Goal: Task Accomplishment & Management: Manage account settings

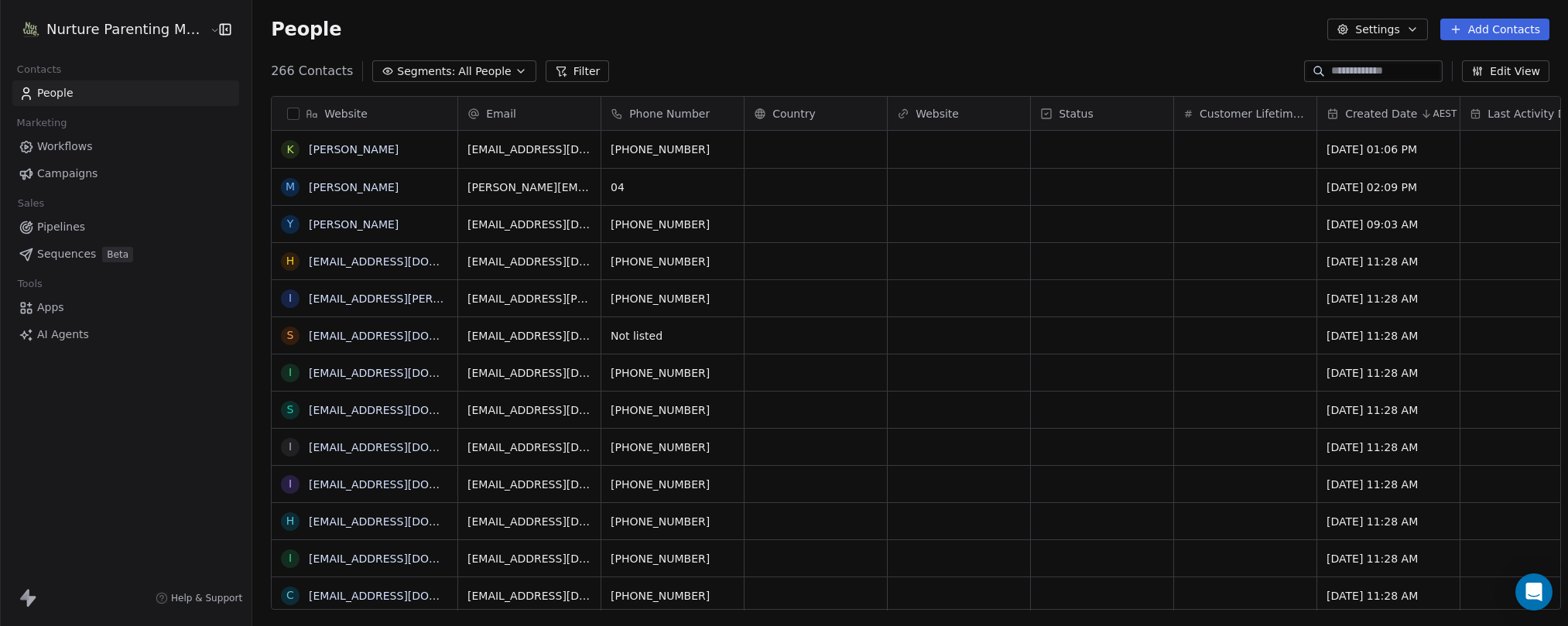
scroll to position [539, 1316]
click at [120, 29] on html "Nurture Parenting Magazine Contacts People Marketing Workflows Campaigns Sales …" at bounding box center [784, 313] width 1568 height 626
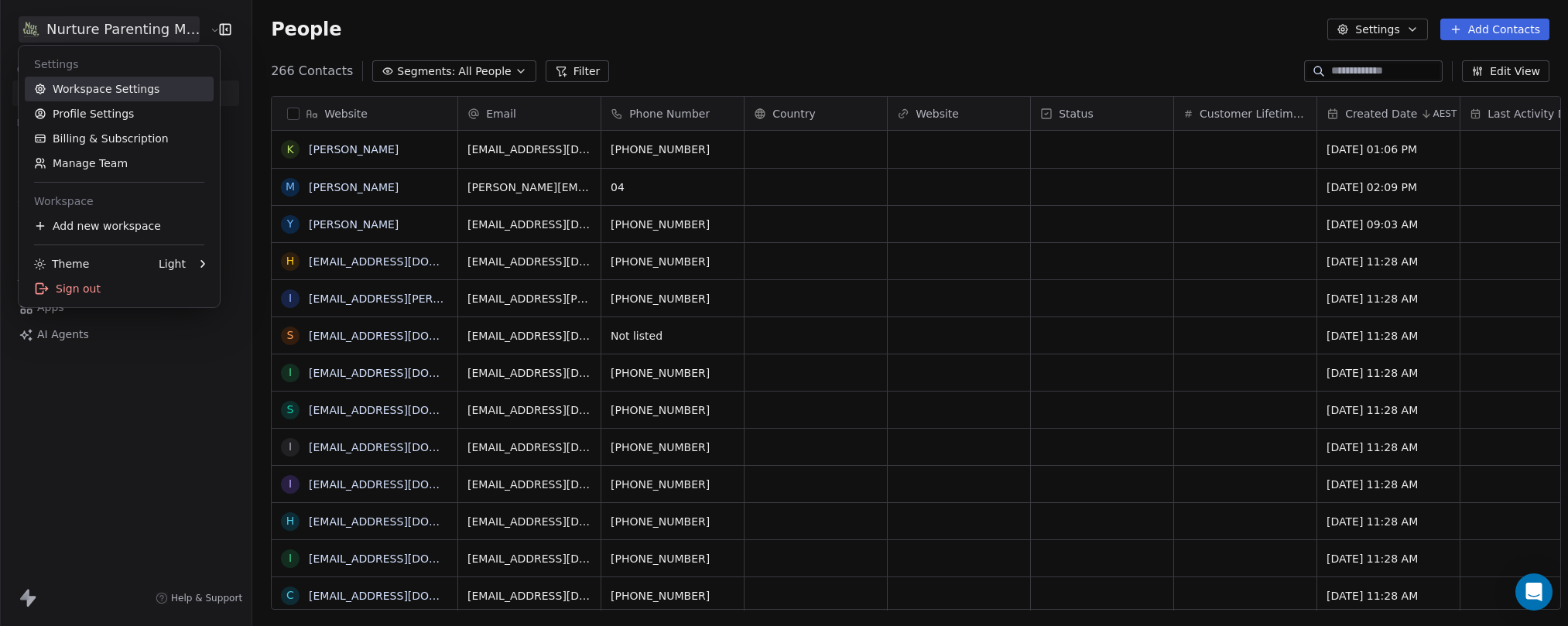
click at [111, 83] on link "Workspace Settings" at bounding box center [118, 89] width 189 height 24
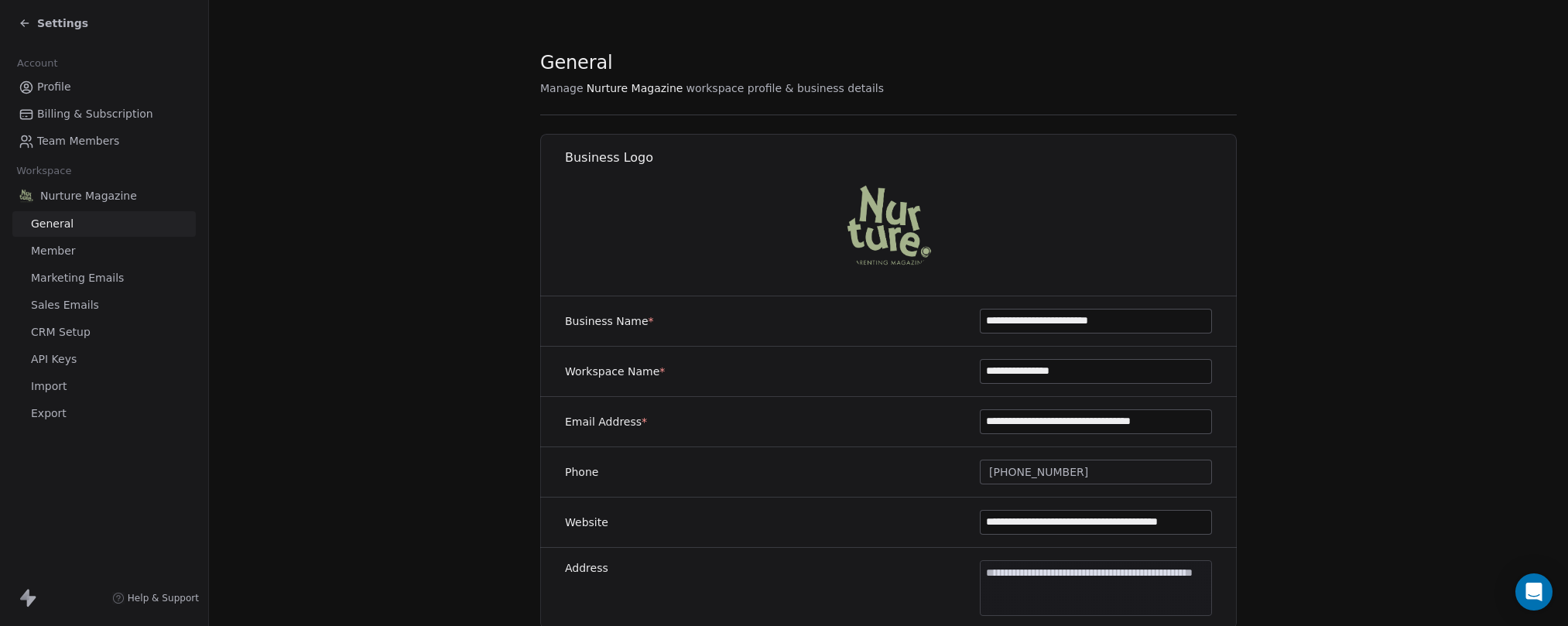
click at [59, 333] on span "CRM Setup" at bounding box center [60, 332] width 60 height 16
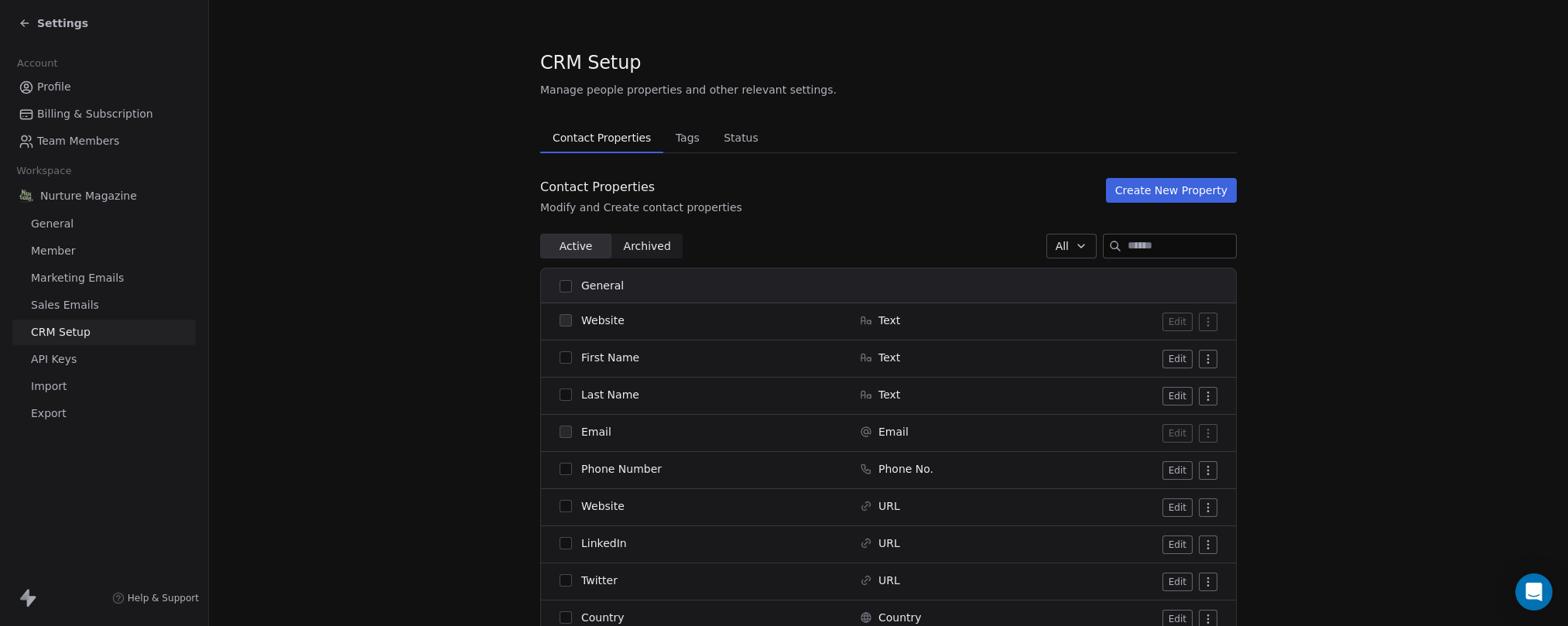
click at [676, 139] on span "Tags" at bounding box center [688, 137] width 37 height 22
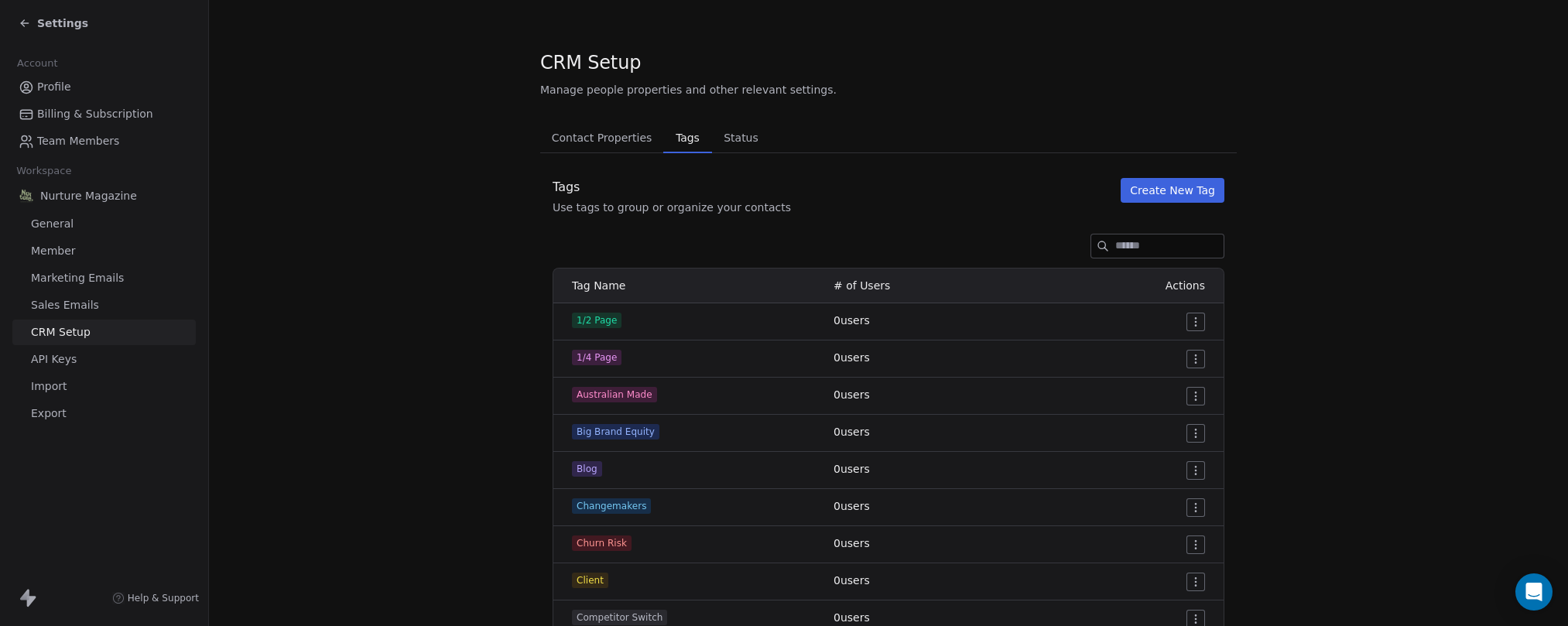
click at [735, 138] on span "Status" at bounding box center [742, 137] width 47 height 22
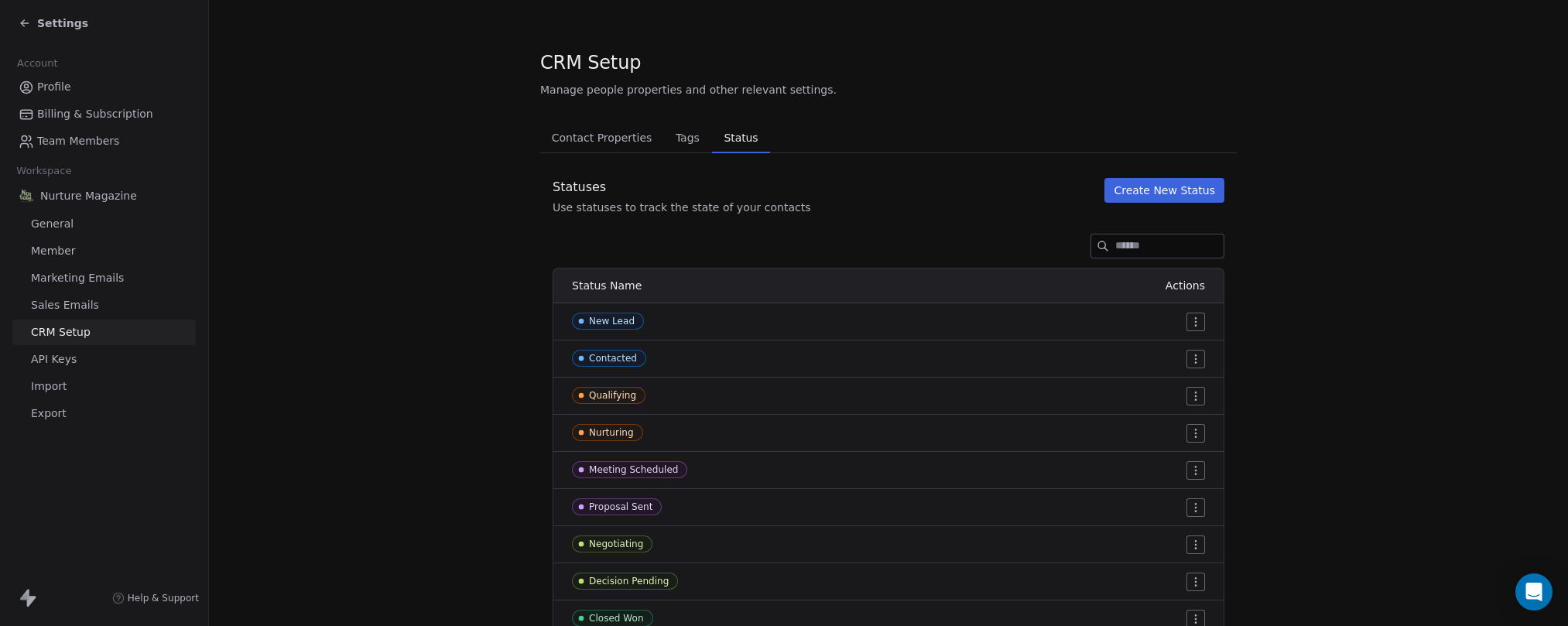
click at [606, 136] on span "Contact Properties" at bounding box center [602, 137] width 113 height 22
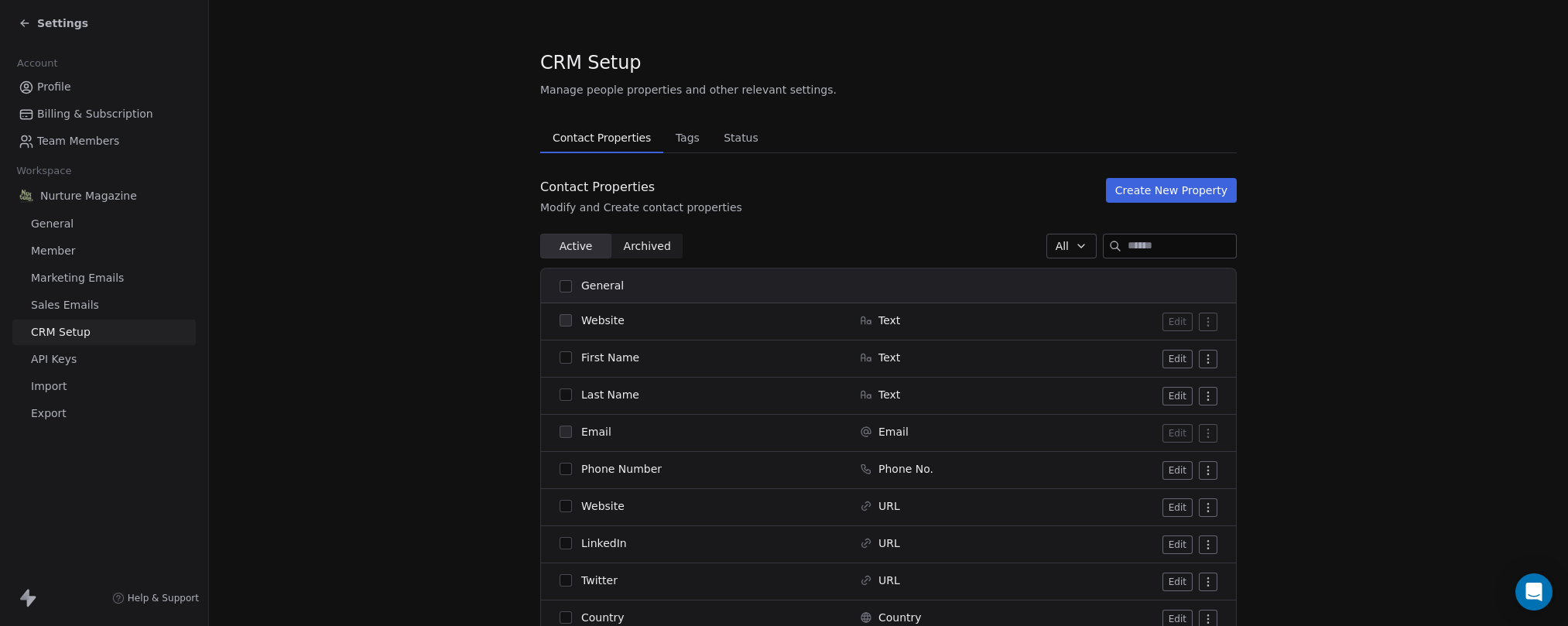
click at [1121, 189] on button "Create New Property" at bounding box center [1172, 190] width 131 height 24
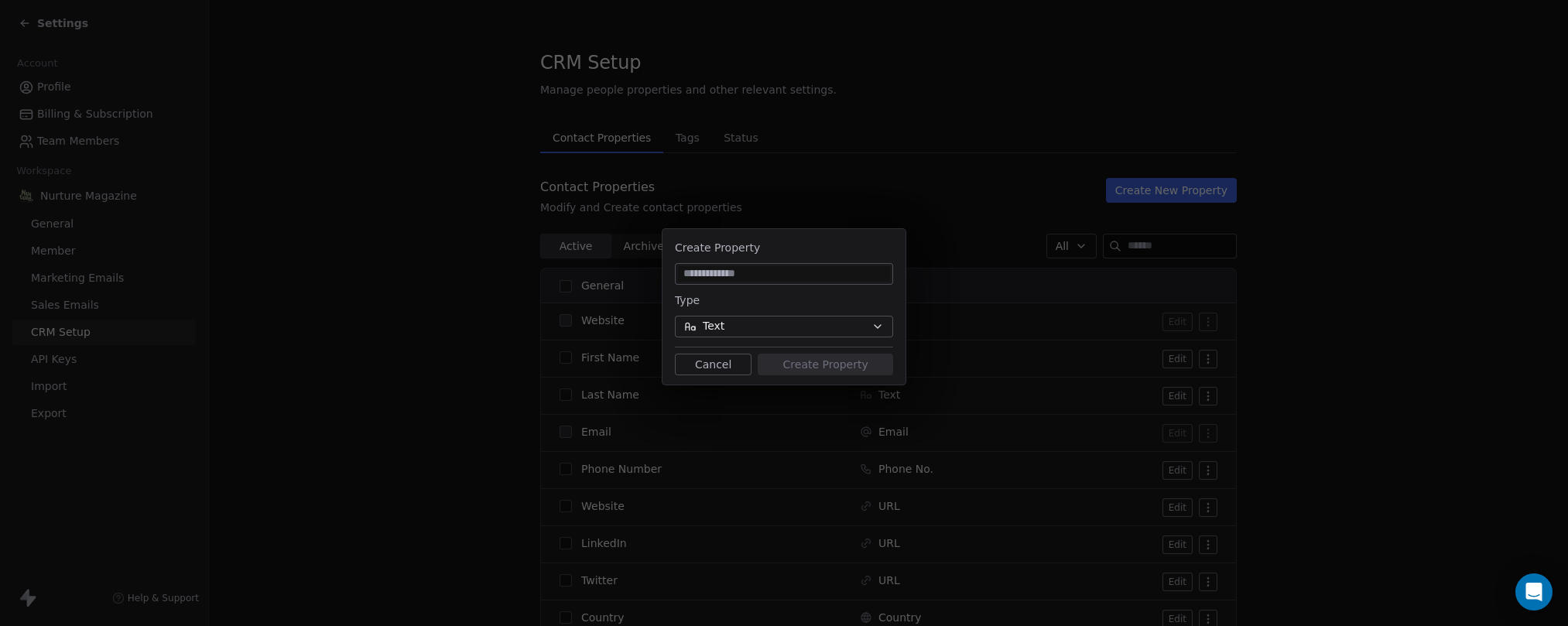
click at [720, 270] on input at bounding box center [784, 273] width 212 height 16
type input "*"
type input "**********"
click at [765, 323] on button "Text" at bounding box center [784, 326] width 218 height 22
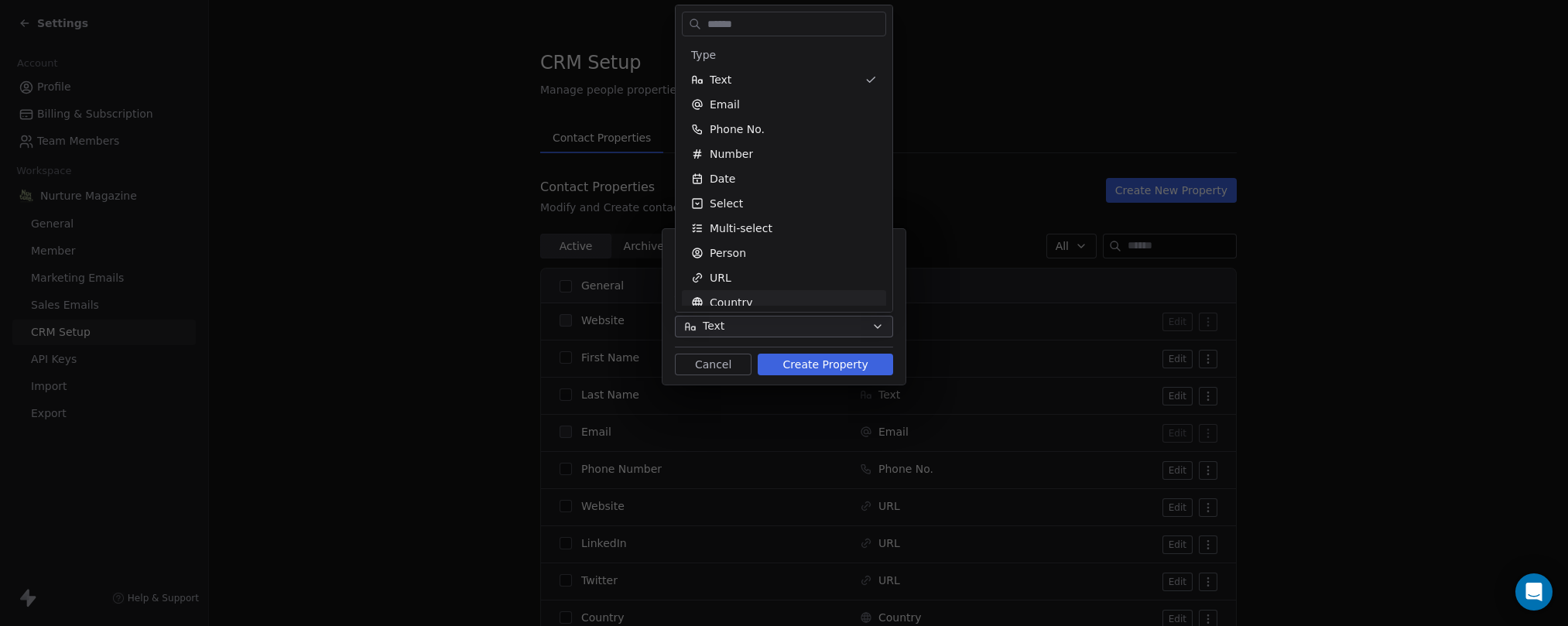
click at [813, 362] on div "**********" at bounding box center [784, 313] width 1568 height 218
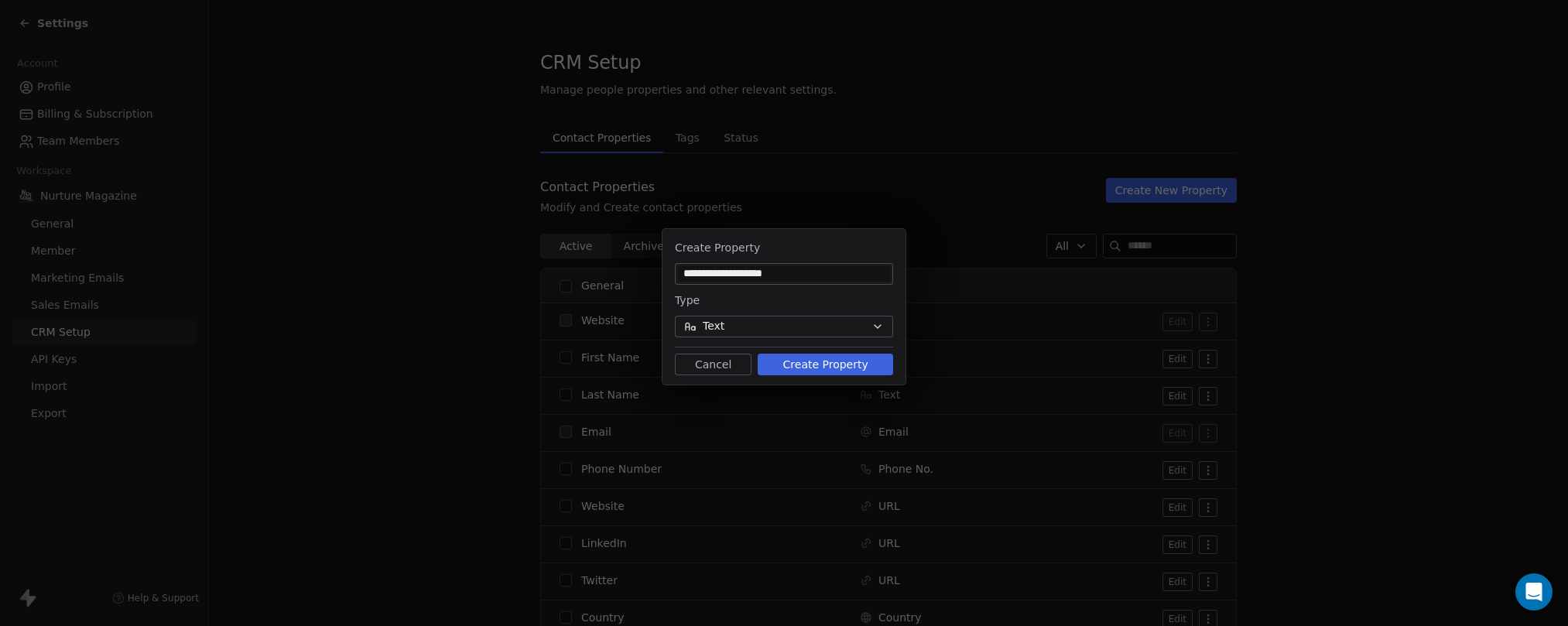
click at [817, 362] on button "Create Property" at bounding box center [826, 364] width 136 height 22
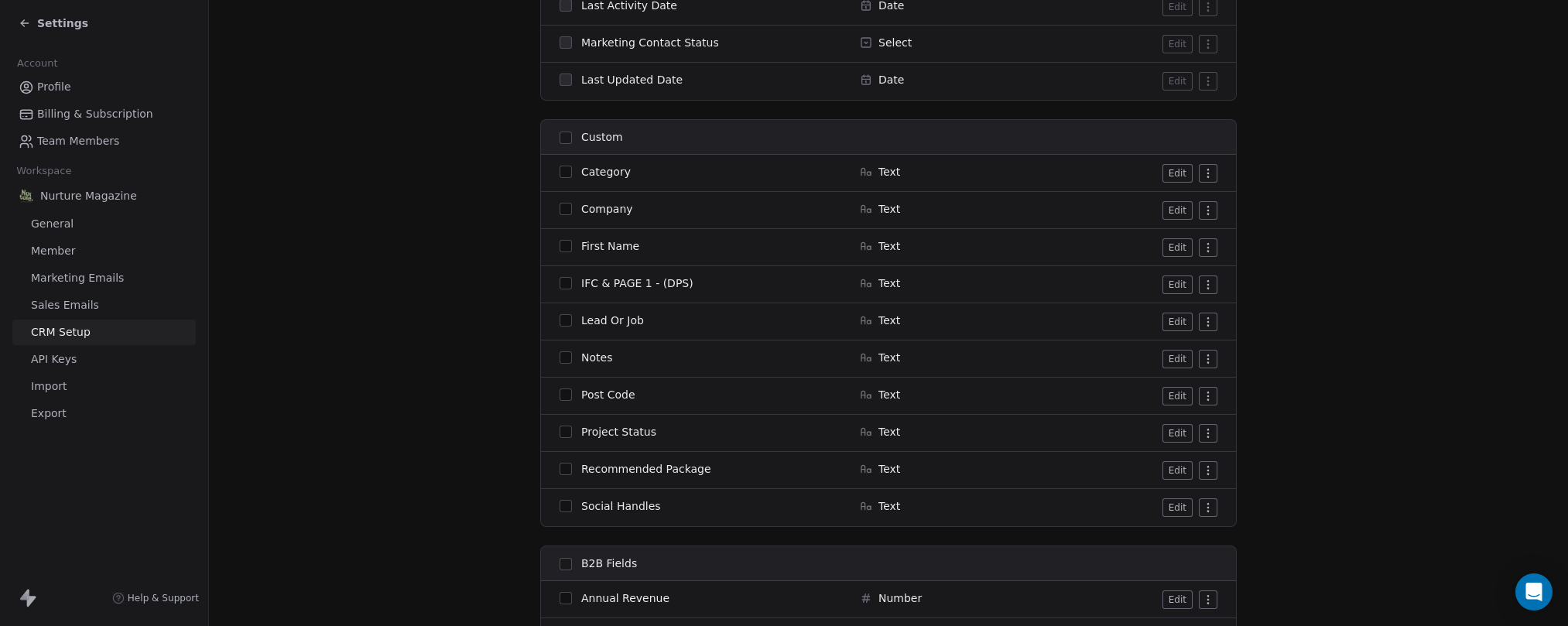
scroll to position [1426, 0]
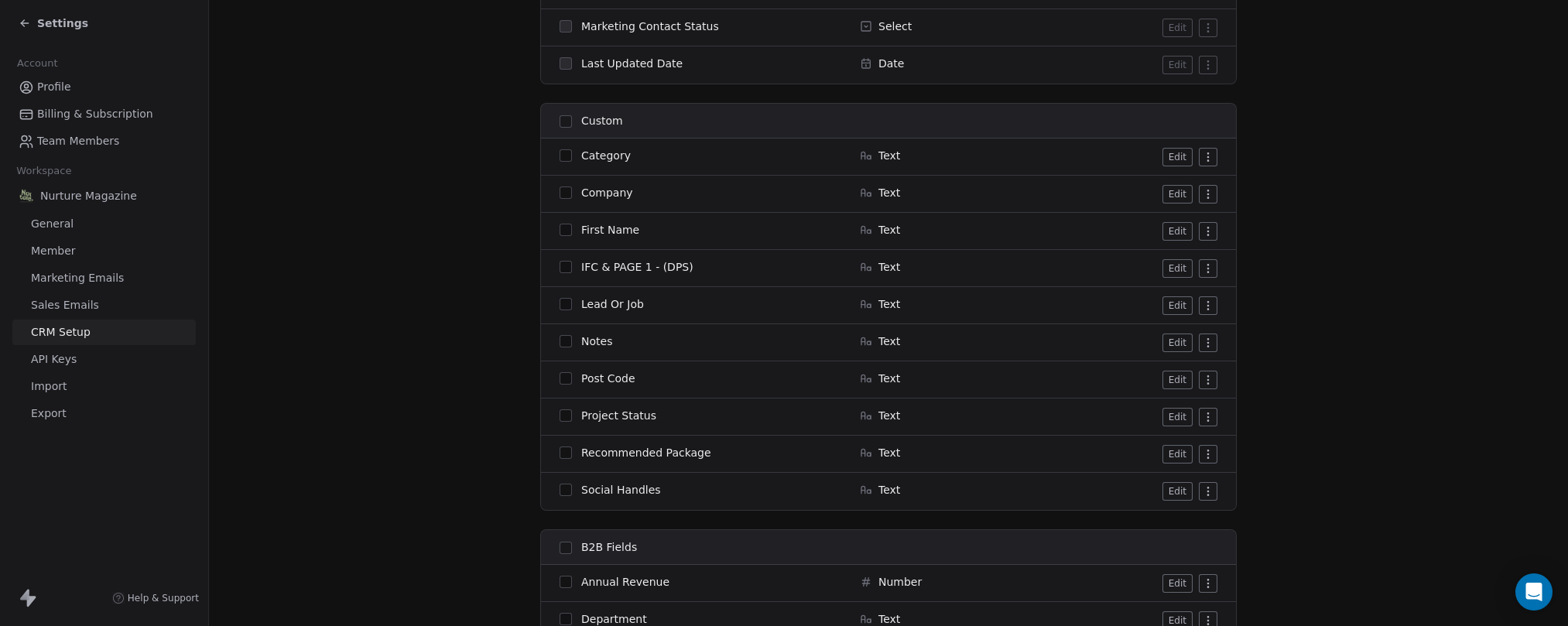
click at [28, 20] on icon at bounding box center [24, 23] width 12 height 12
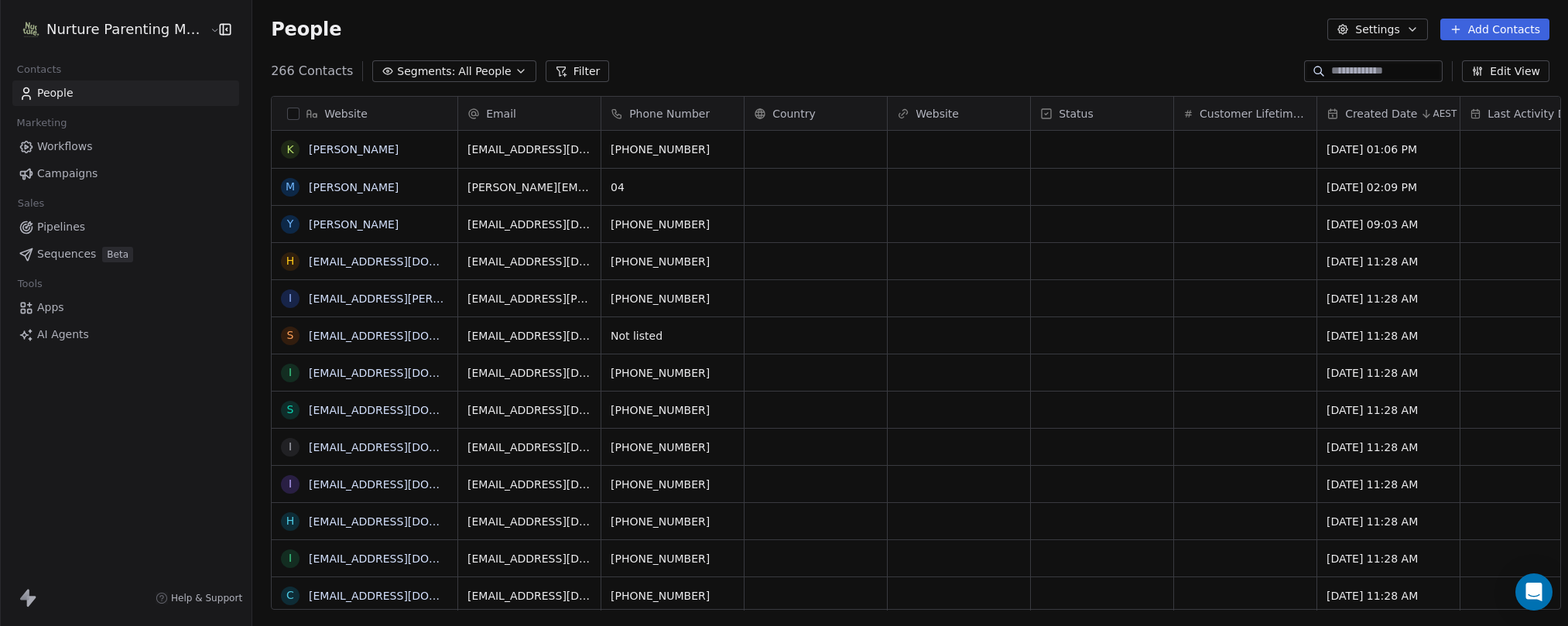
scroll to position [539, 1316]
click at [62, 221] on span "Pipelines" at bounding box center [60, 227] width 48 height 16
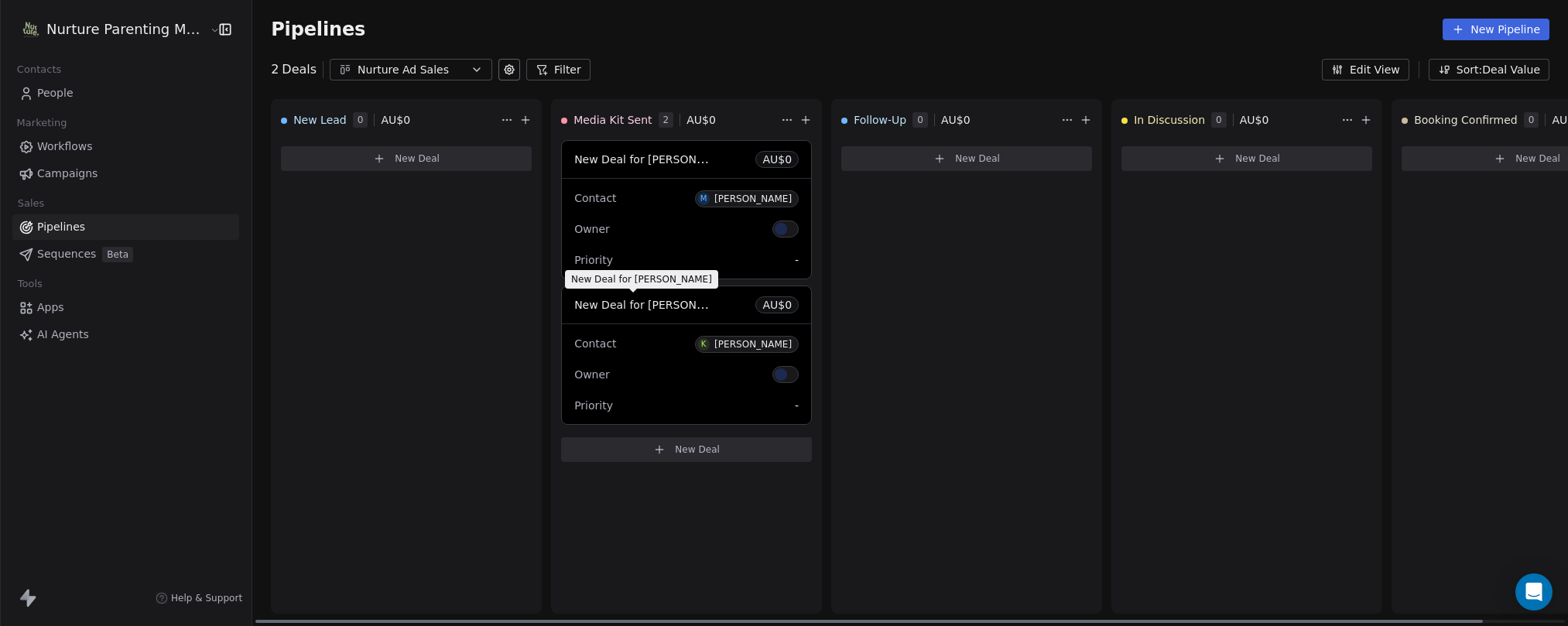
click at [631, 301] on span "New Deal for [PERSON_NAME]" at bounding box center [656, 304] width 163 height 15
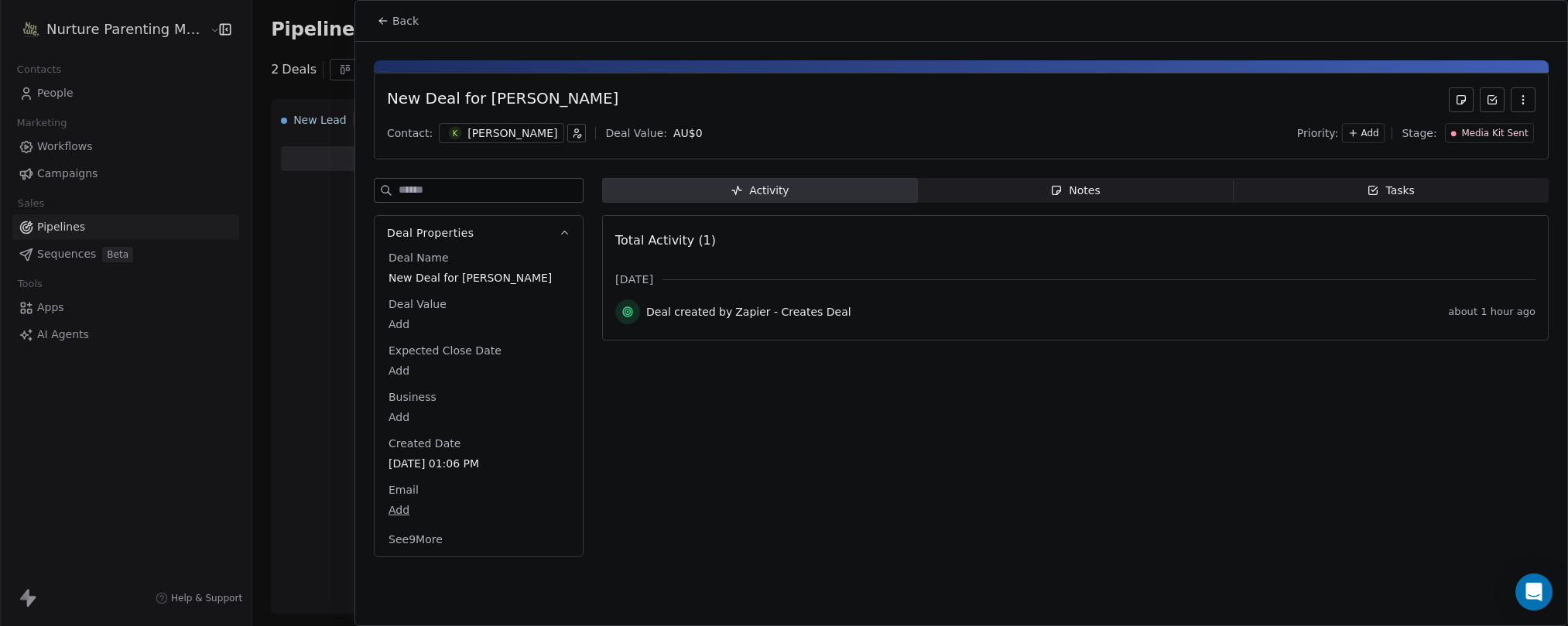
click at [432, 541] on button "See 9 More" at bounding box center [415, 539] width 73 height 28
click at [390, 21] on button "Back" at bounding box center [398, 21] width 60 height 28
